Goal: Transaction & Acquisition: Subscribe to service/newsletter

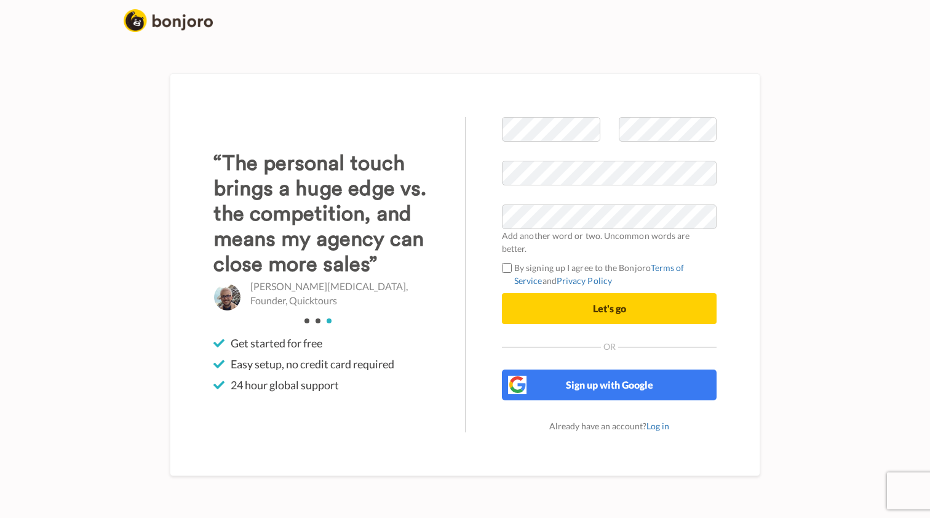
click at [590, 299] on button "Let's go" at bounding box center [609, 308] width 215 height 31
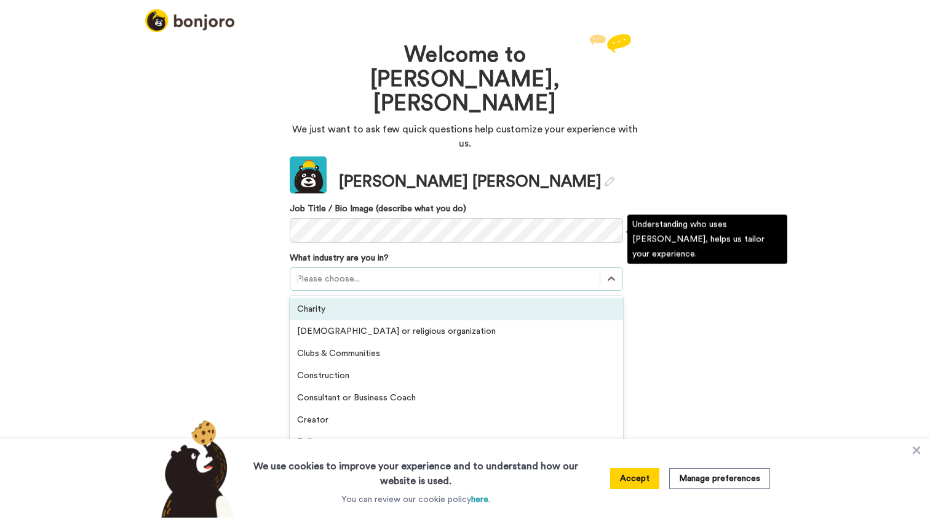
click at [367, 271] on div at bounding box center [445, 278] width 297 height 15
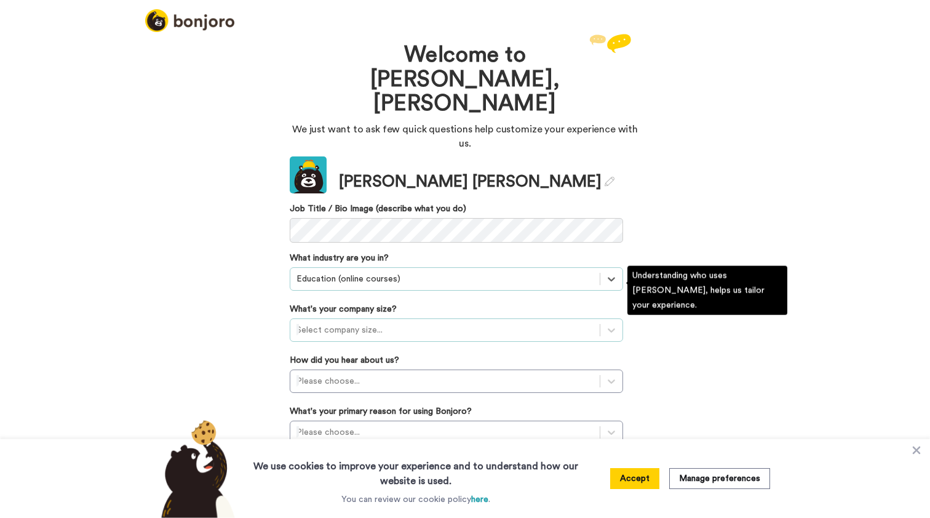
click at [369, 324] on div "Select company size..." at bounding box center [445, 330] width 297 height 12
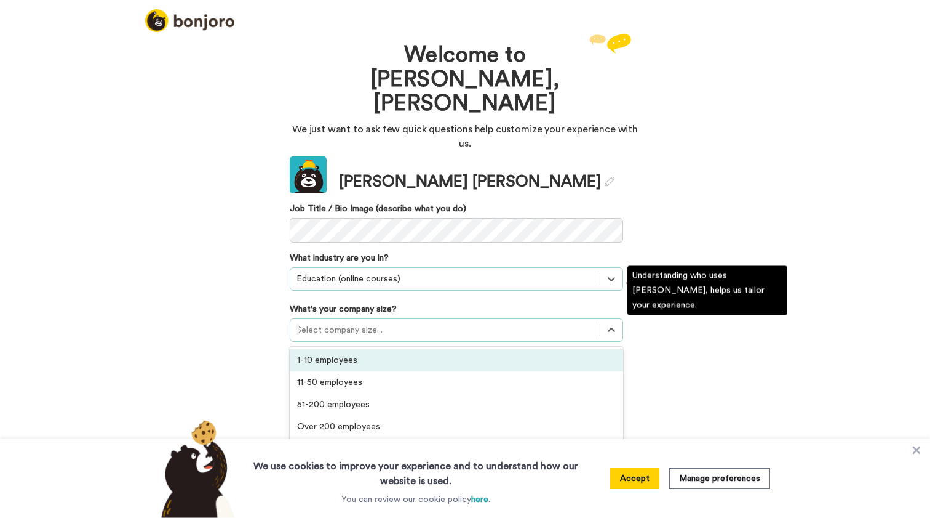
click at [365, 349] on div "1-10 employees" at bounding box center [457, 360] width 334 height 22
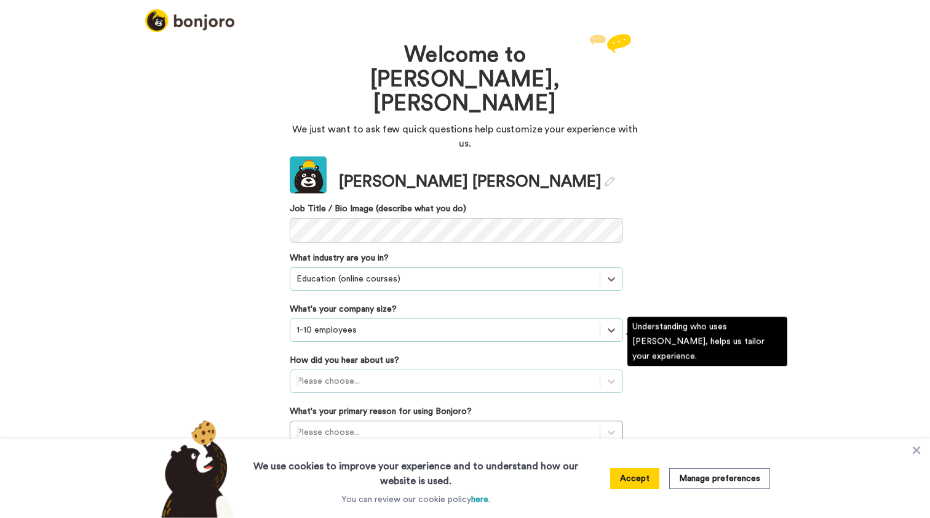
click at [385, 374] on div at bounding box center [445, 381] width 297 height 15
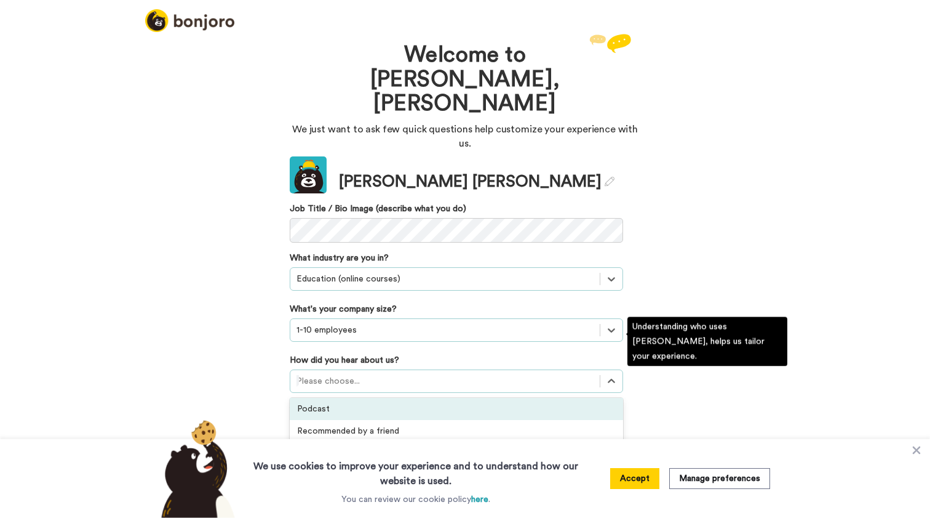
click at [421, 398] on div "Podcast" at bounding box center [457, 409] width 334 height 22
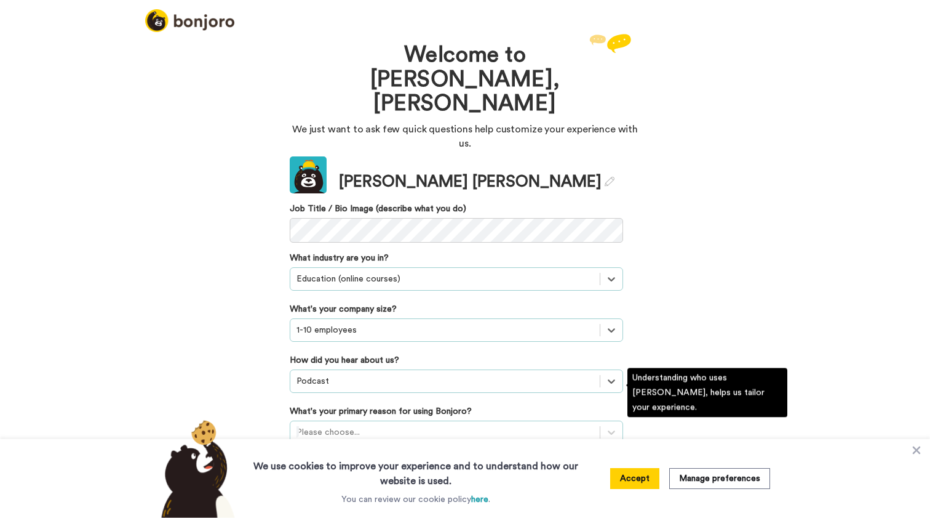
scroll to position [30, 0]
click at [410, 420] on div "Please choose..." at bounding box center [457, 431] width 334 height 23
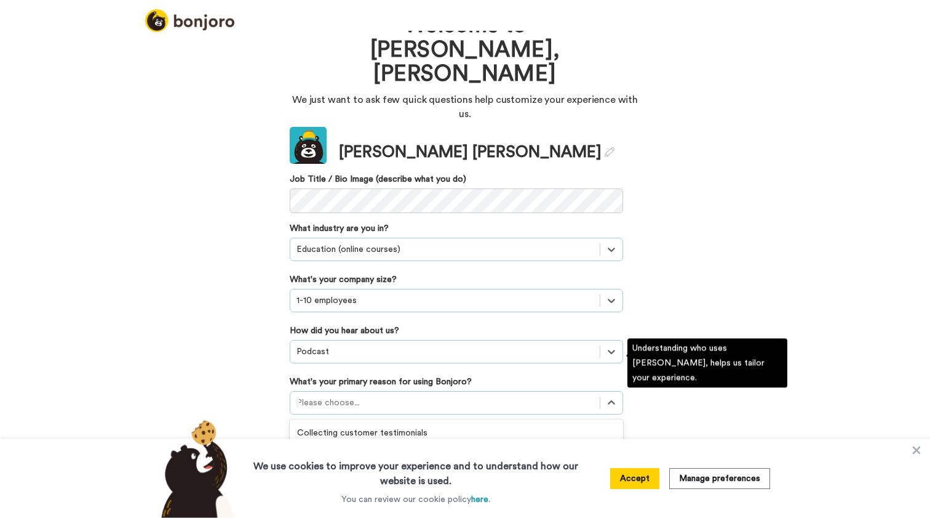
click at [389, 466] on div "Converting leads" at bounding box center [457, 477] width 334 height 22
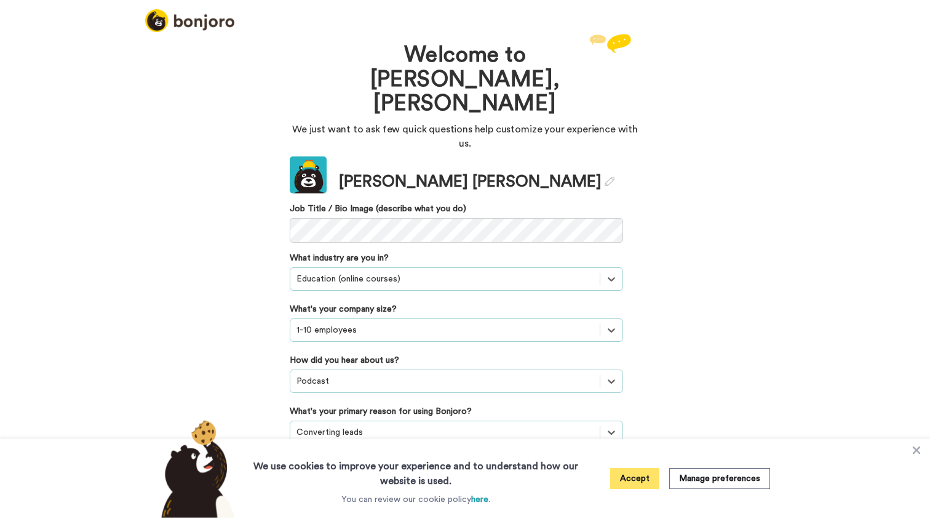
click at [630, 480] on button "Accept" at bounding box center [634, 478] width 49 height 21
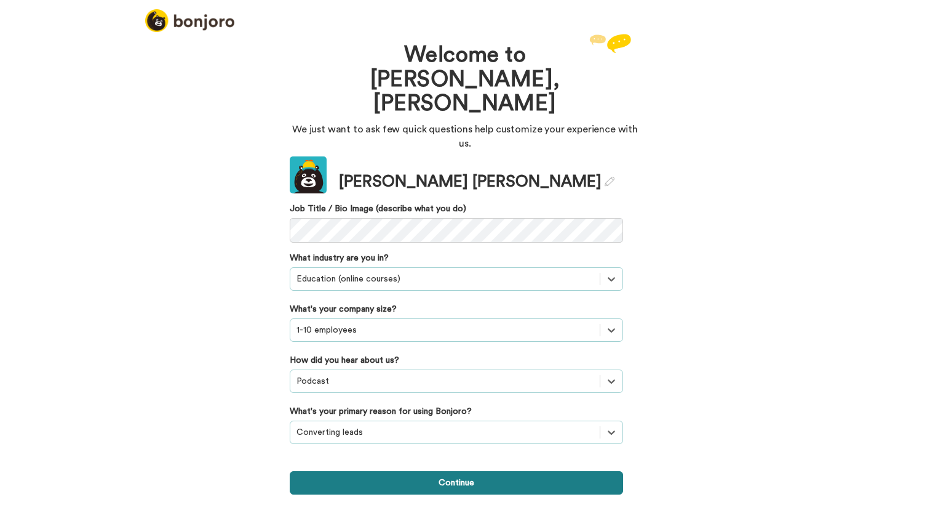
click at [442, 471] on button "Continue" at bounding box center [457, 482] width 334 height 23
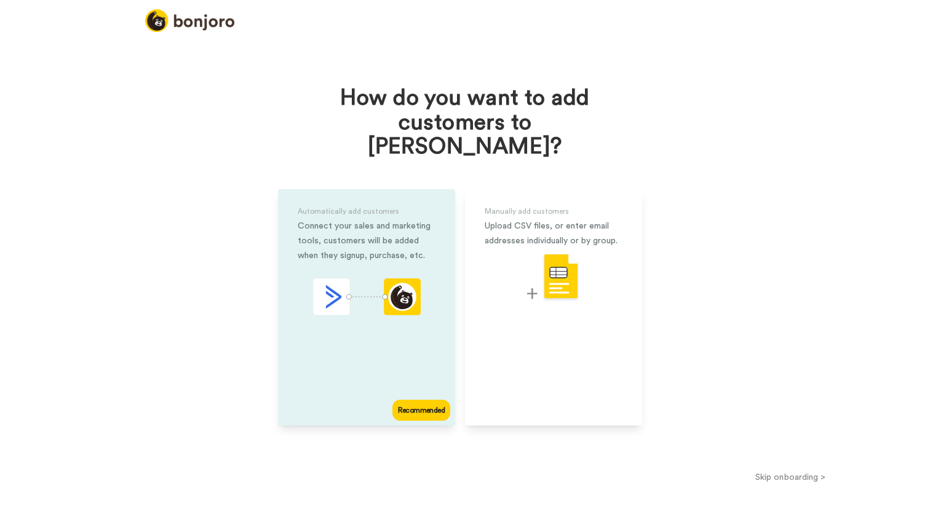
click at [399, 337] on div "Automatically add customers Connect your sales and marketing tools, customers w…" at bounding box center [366, 307] width 177 height 236
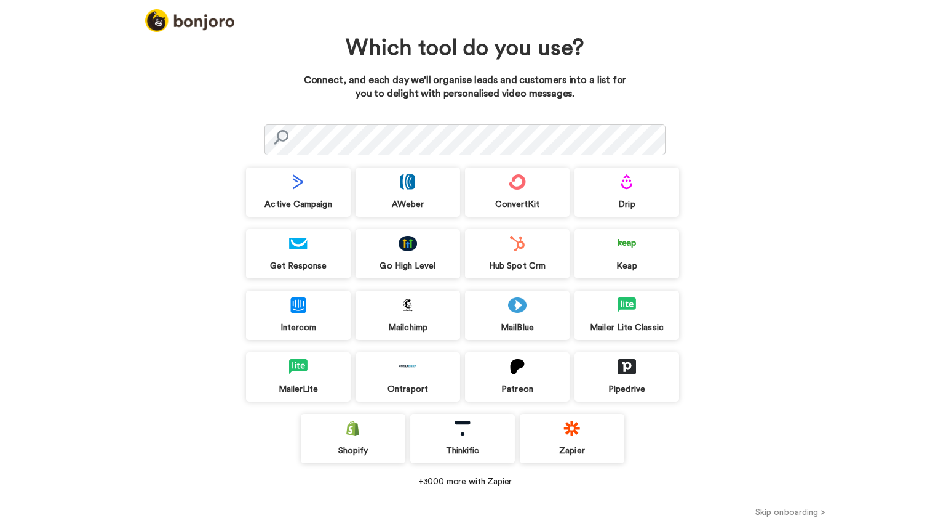
click at [513, 192] on div "ConvertKit" at bounding box center [517, 191] width 105 height 49
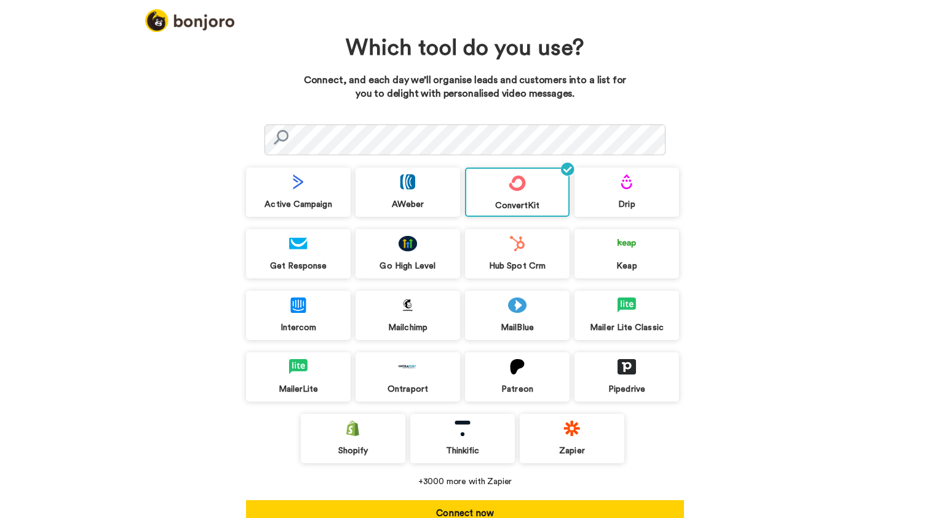
click at [411, 256] on div "Go High Level" at bounding box center [408, 253] width 105 height 49
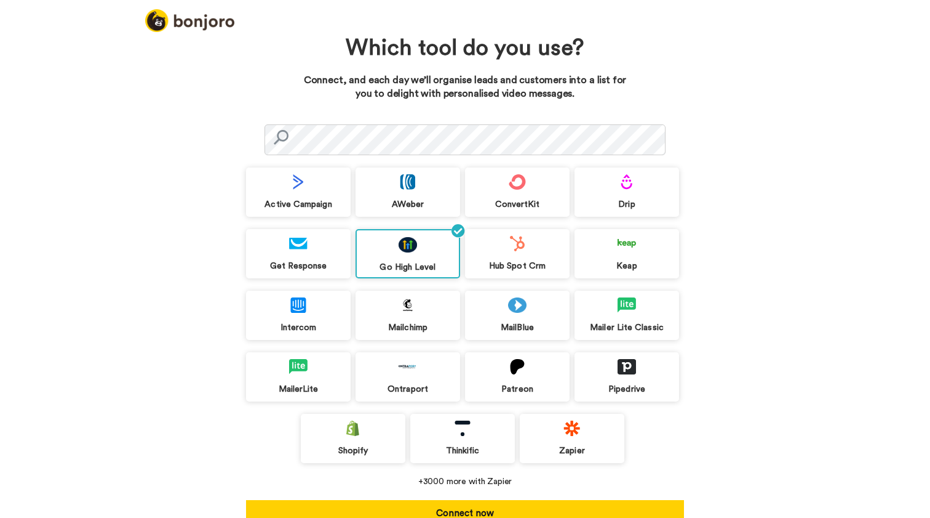
click at [516, 200] on div "ConvertKit" at bounding box center [517, 204] width 105 height 11
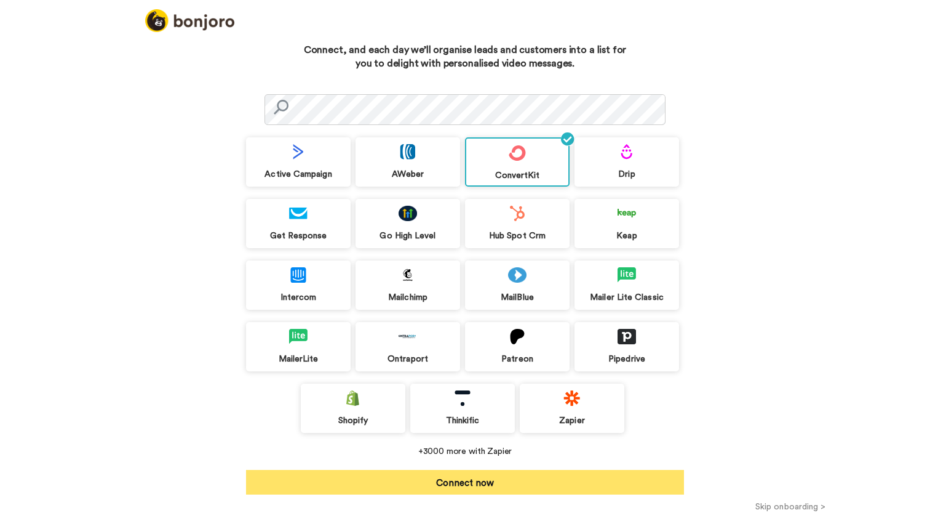
click at [466, 482] on button "Connect now" at bounding box center [465, 482] width 438 height 25
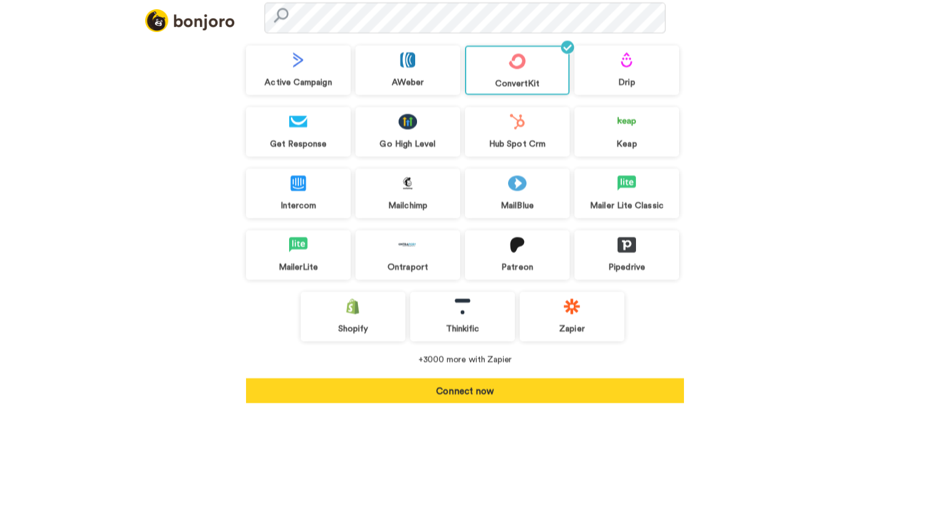
scroll to position [11, 0]
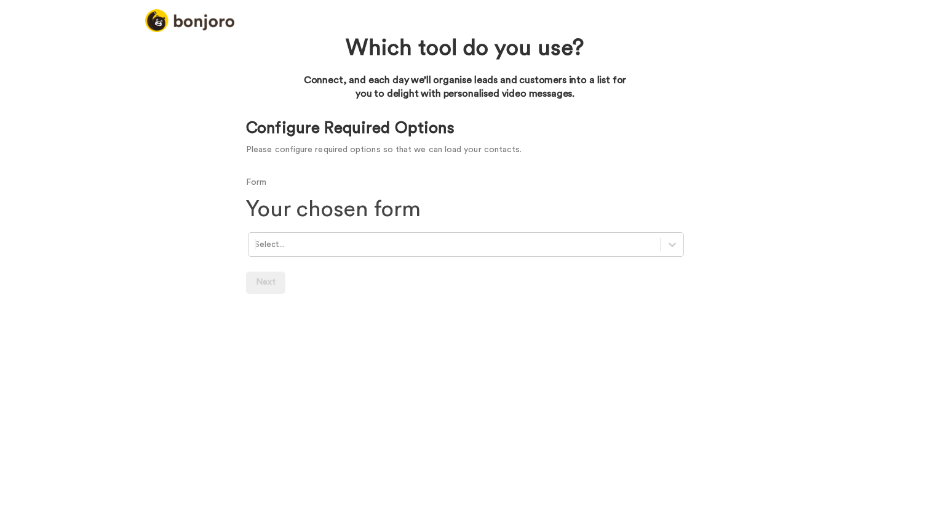
click at [497, 242] on div at bounding box center [455, 245] width 400 height 14
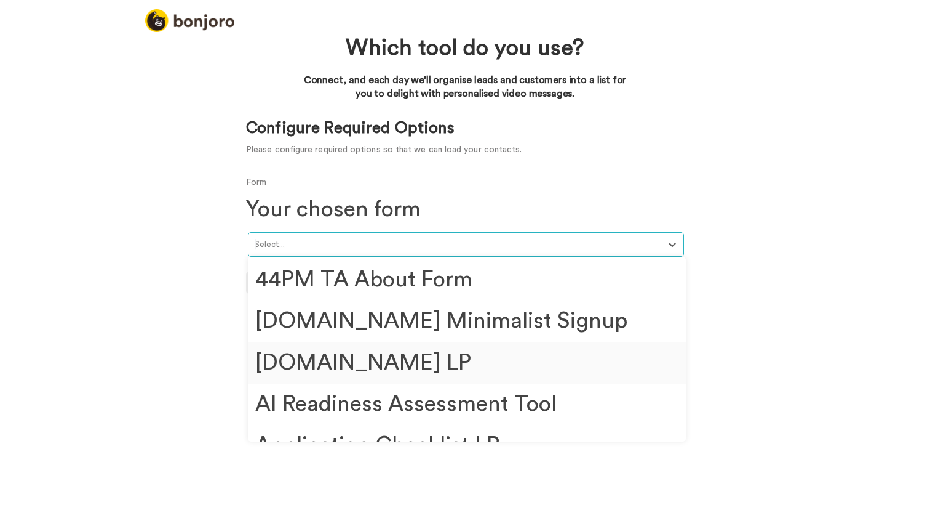
click at [404, 355] on div "44RiskPM.com LP" at bounding box center [467, 362] width 438 height 41
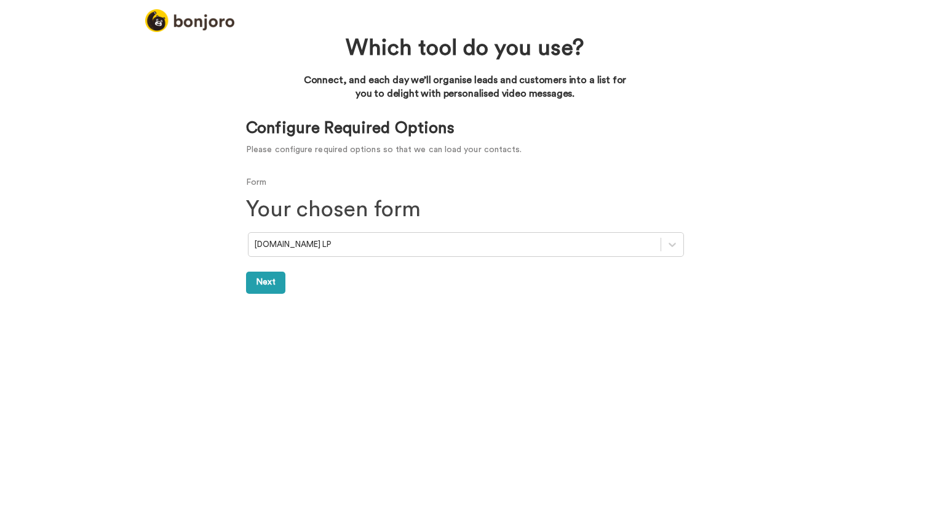
click at [258, 276] on link "Next" at bounding box center [265, 282] width 39 height 22
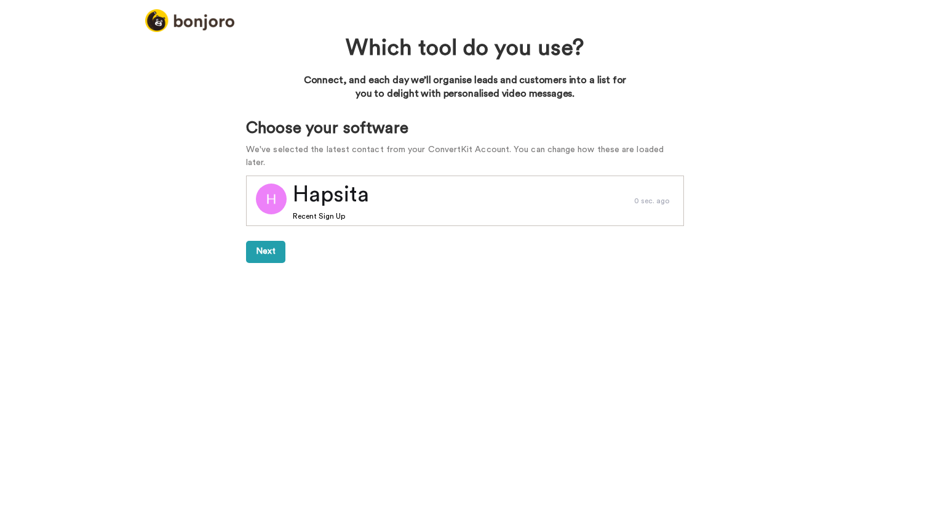
click at [267, 241] on button "Next" at bounding box center [265, 252] width 39 height 22
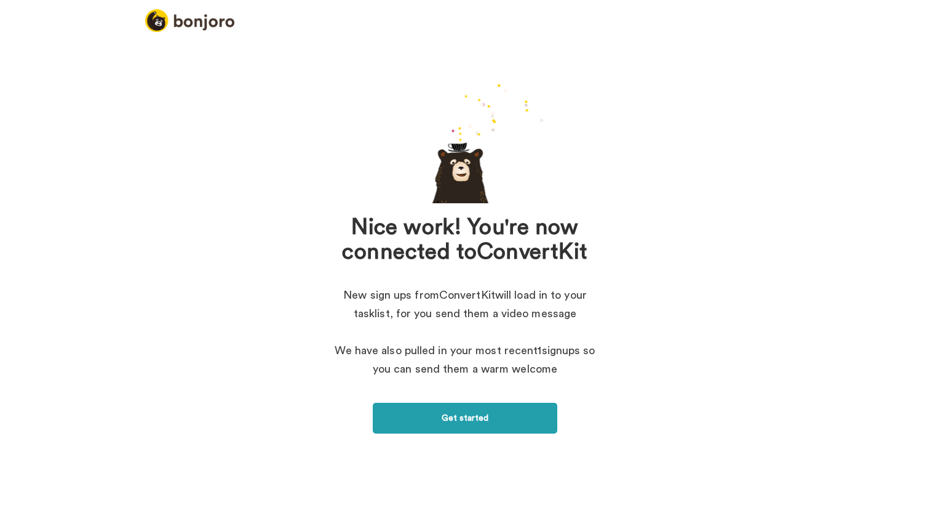
click at [481, 417] on link "Get started" at bounding box center [465, 417] width 185 height 31
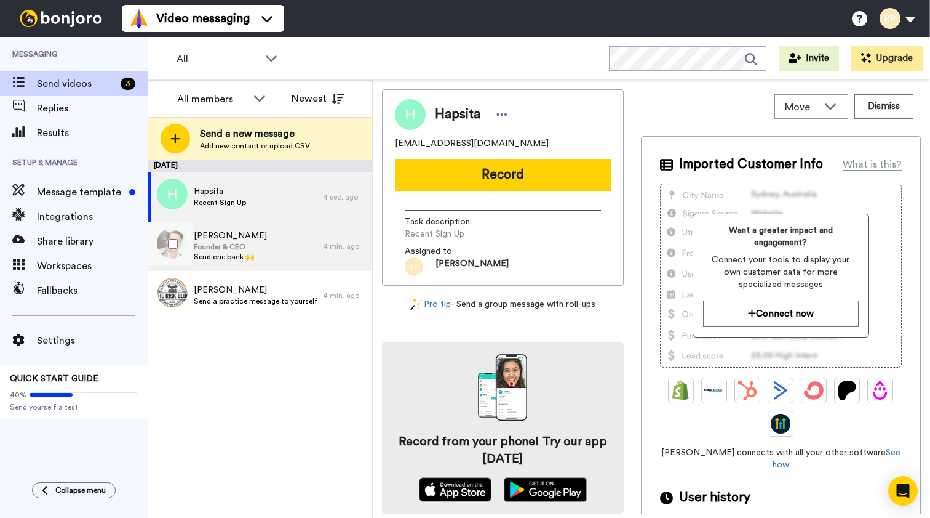
click at [222, 241] on span "Jacques Hopkins" at bounding box center [230, 236] width 73 height 12
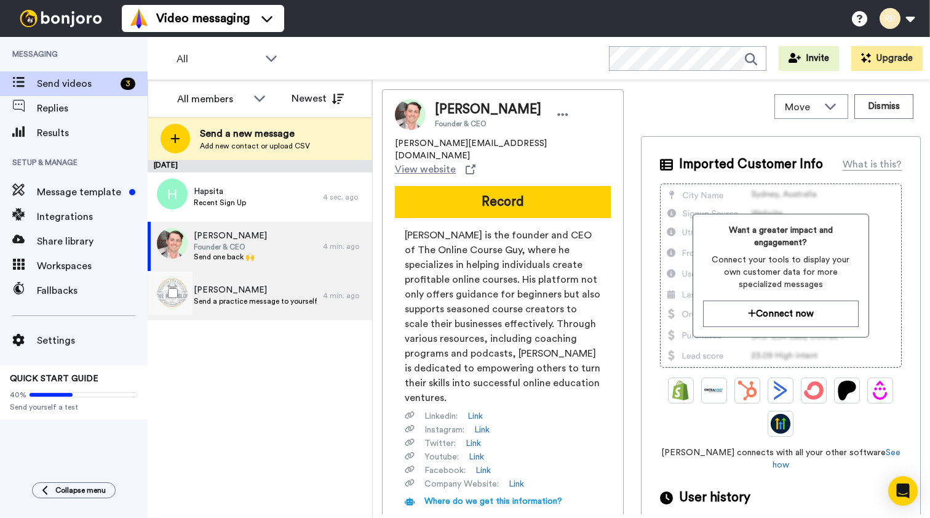
click at [221, 290] on span "R W Parker" at bounding box center [255, 290] width 123 height 12
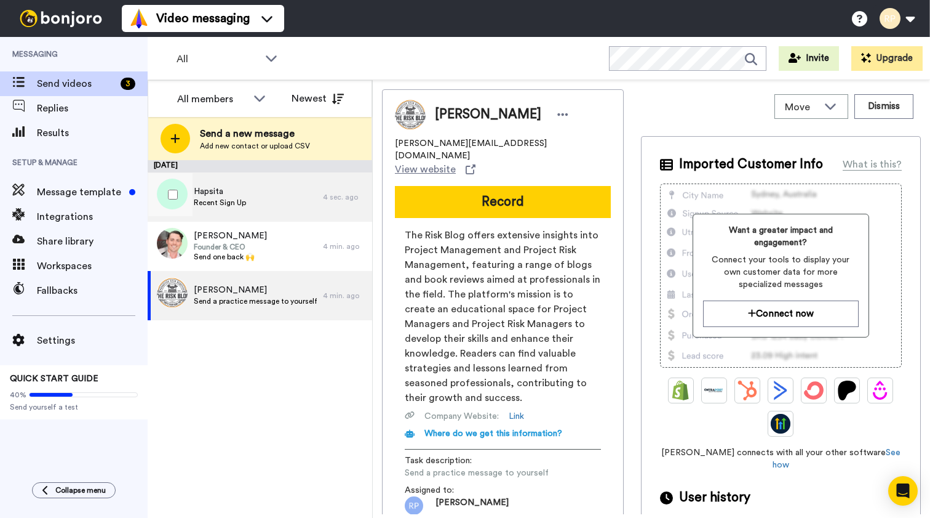
click at [228, 201] on span "Recent Sign Up" at bounding box center [220, 203] width 52 height 10
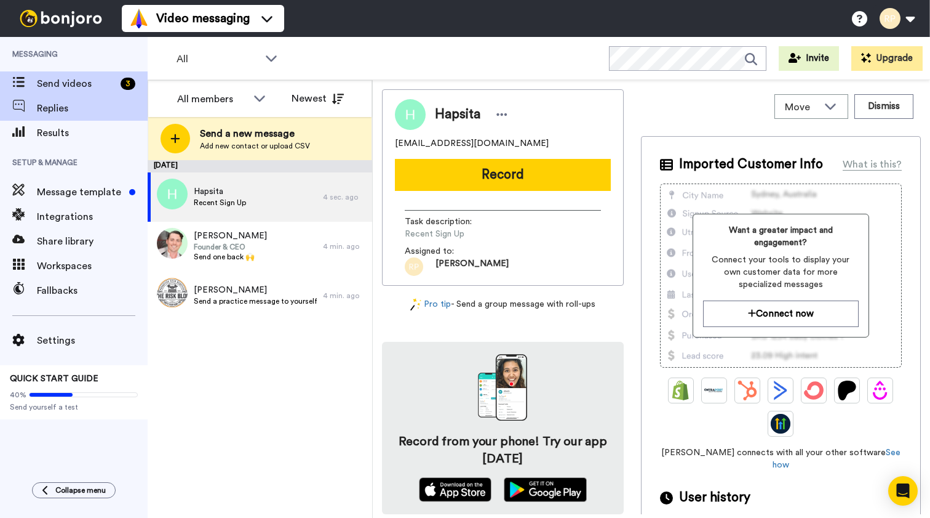
click at [60, 109] on span "Replies" at bounding box center [92, 108] width 111 height 15
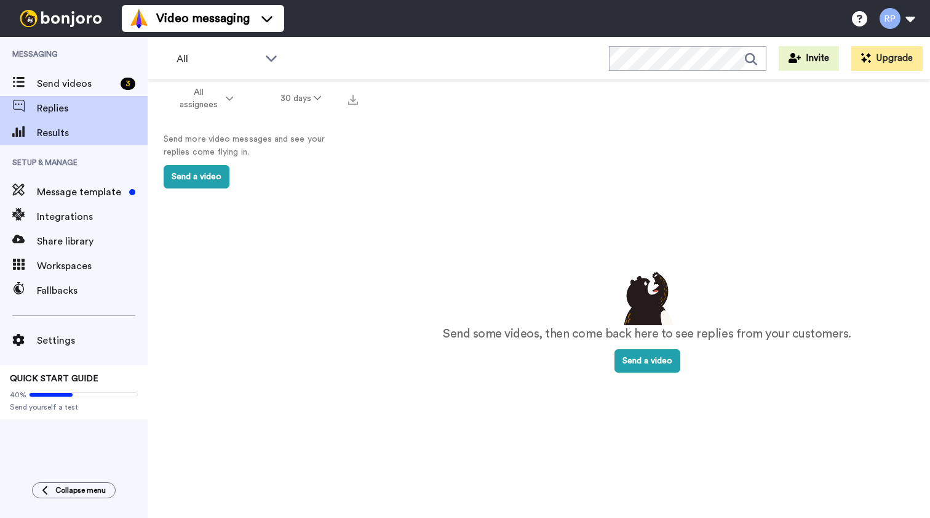
click at [68, 137] on span "Results" at bounding box center [92, 133] width 111 height 15
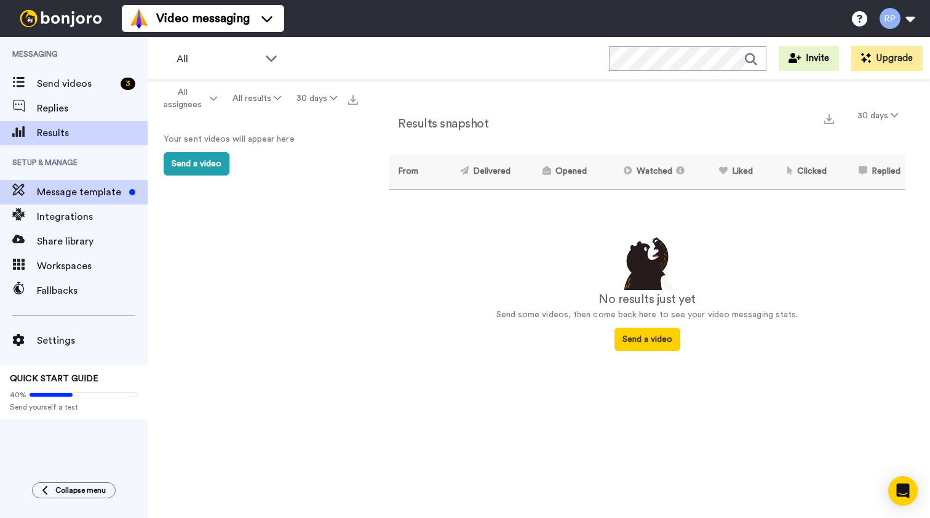
click at [87, 188] on span "Message template" at bounding box center [80, 192] width 87 height 15
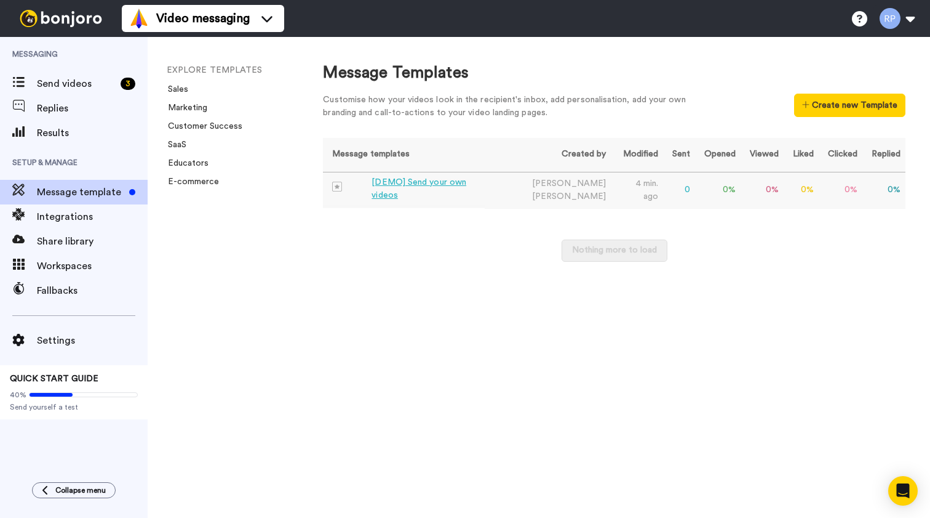
click at [423, 193] on div "[DEMO] Send your own videos" at bounding box center [426, 189] width 108 height 26
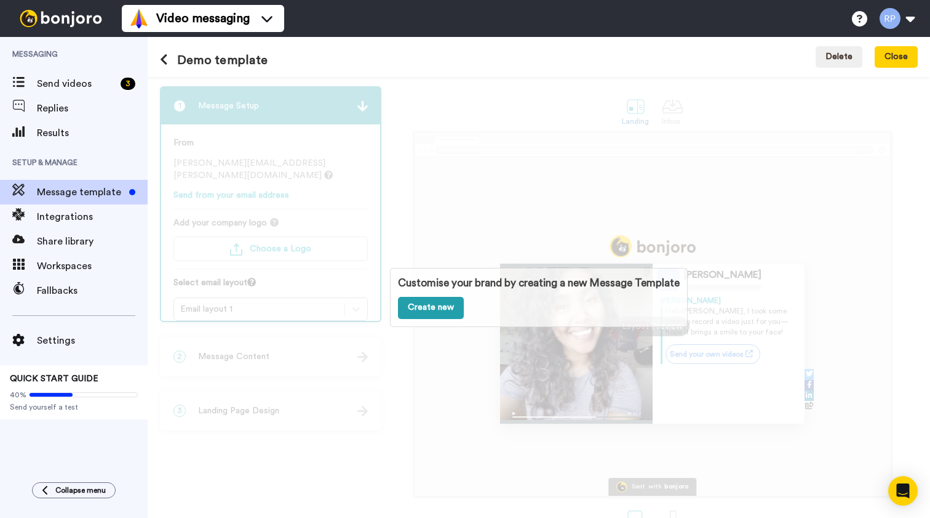
click at [420, 308] on link "Create new" at bounding box center [431, 308] width 66 height 22
